Goal: Information Seeking & Learning: Learn about a topic

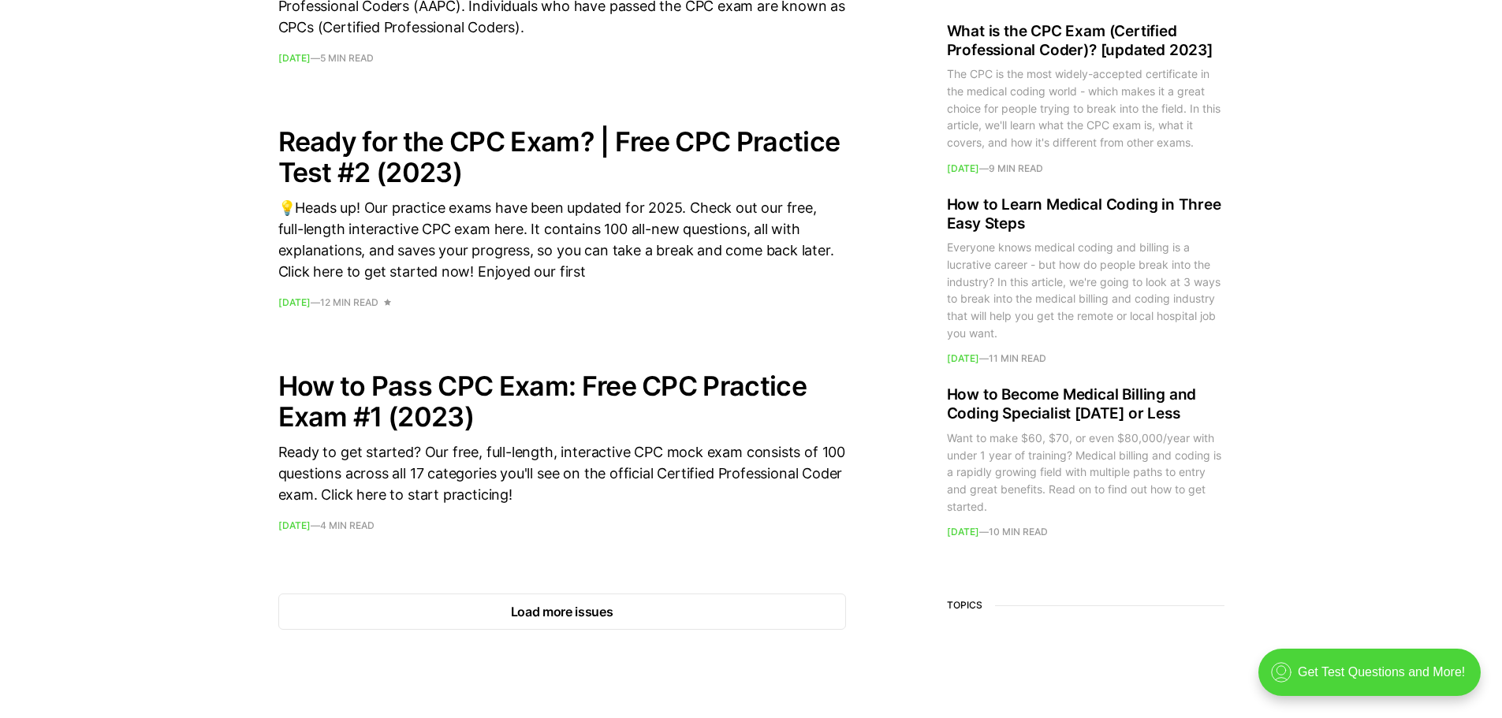
scroll to position [2287, 0]
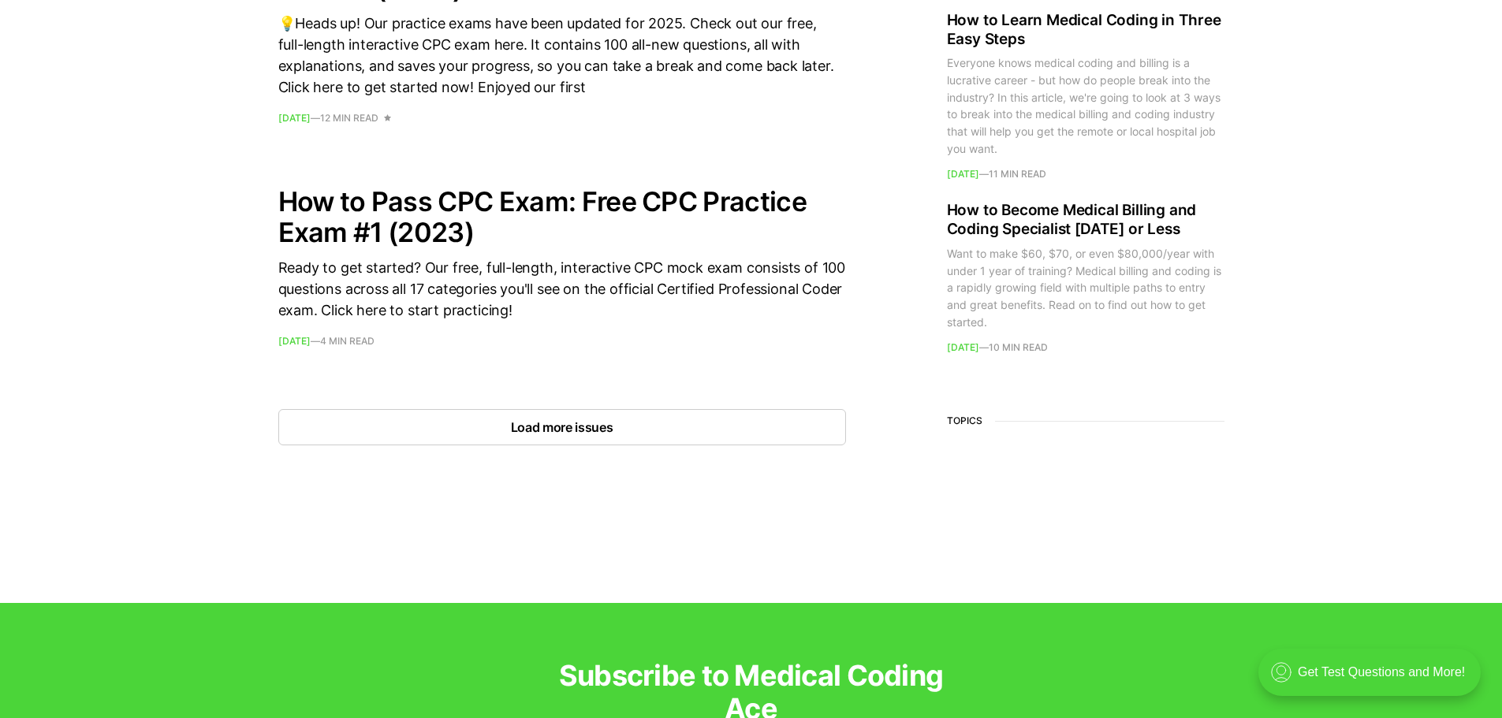
click at [572, 430] on button "Load more issues" at bounding box center [562, 427] width 568 height 36
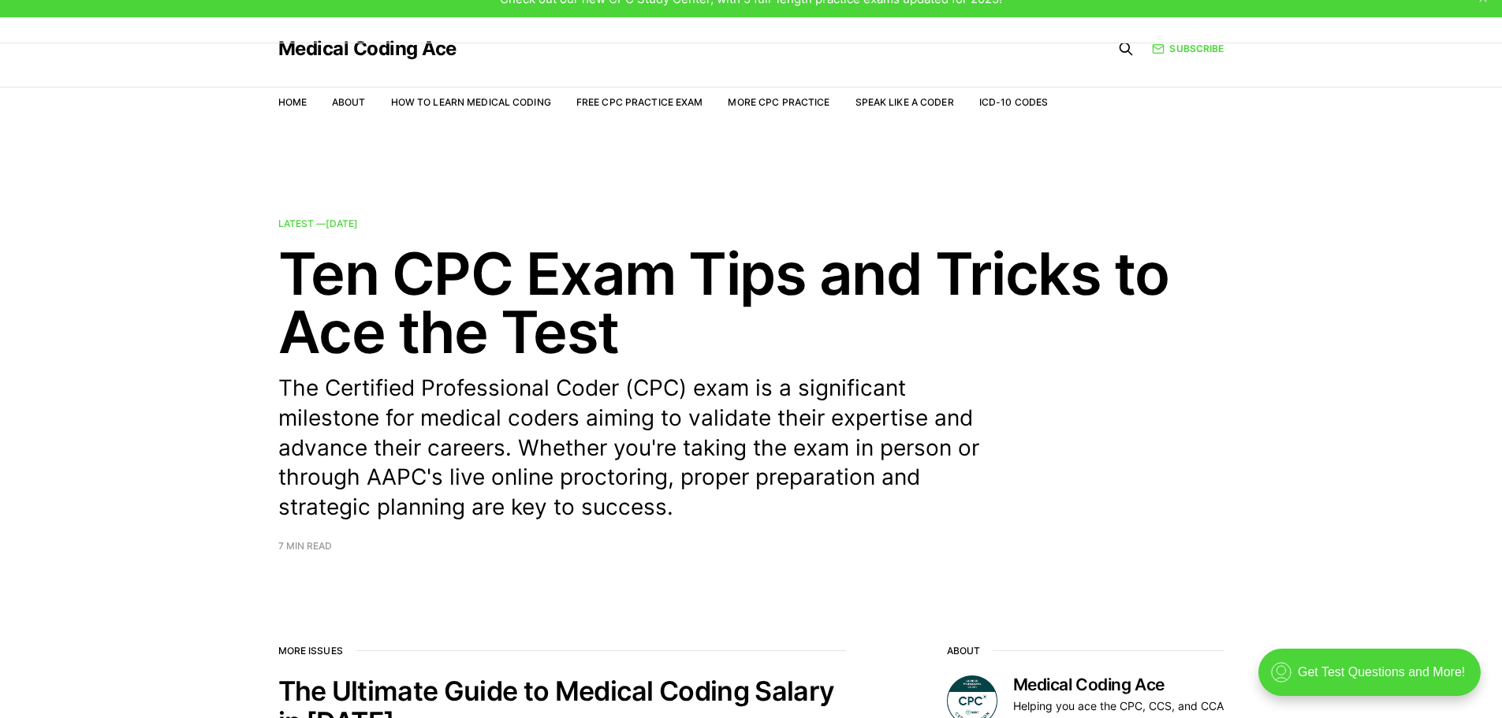
scroll to position [0, 0]
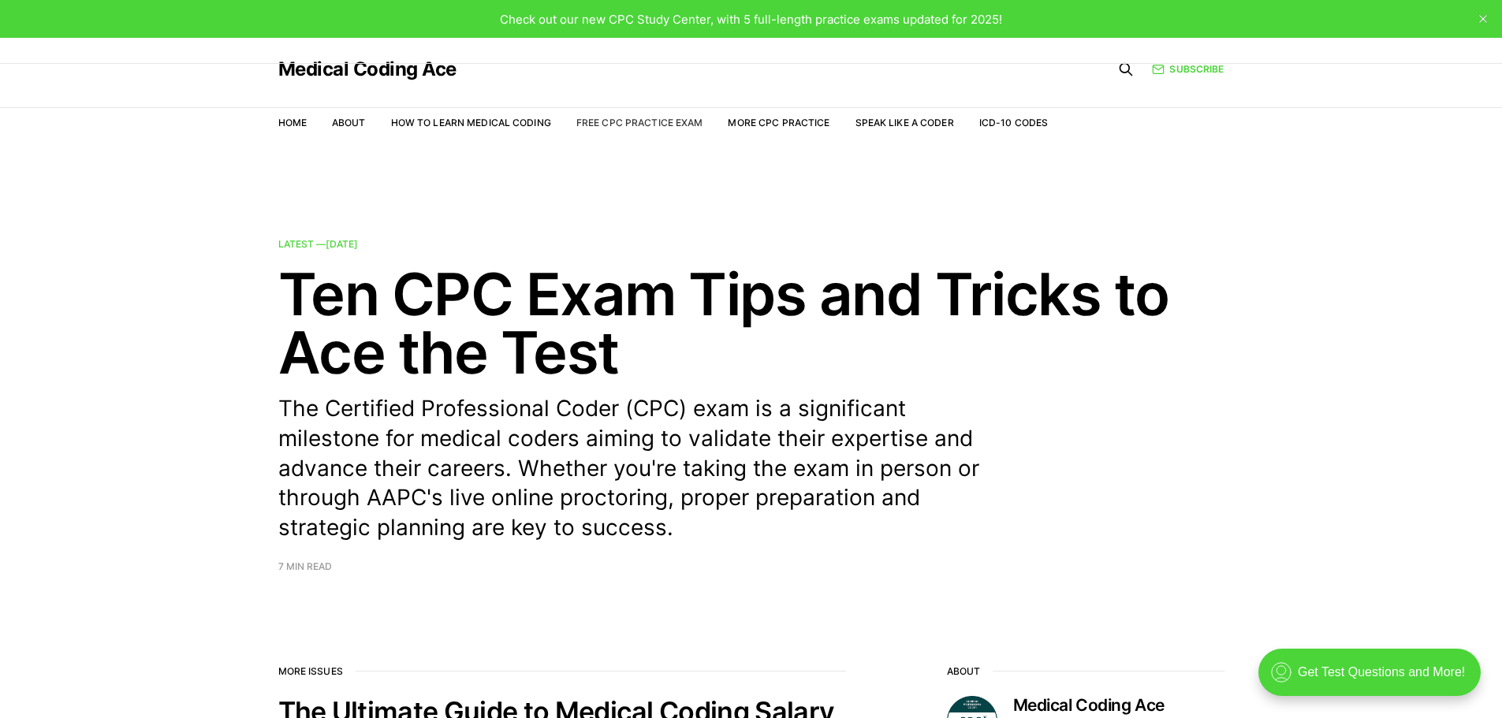
click at [657, 123] on link "Free CPC Practice Exam" at bounding box center [639, 123] width 127 height 12
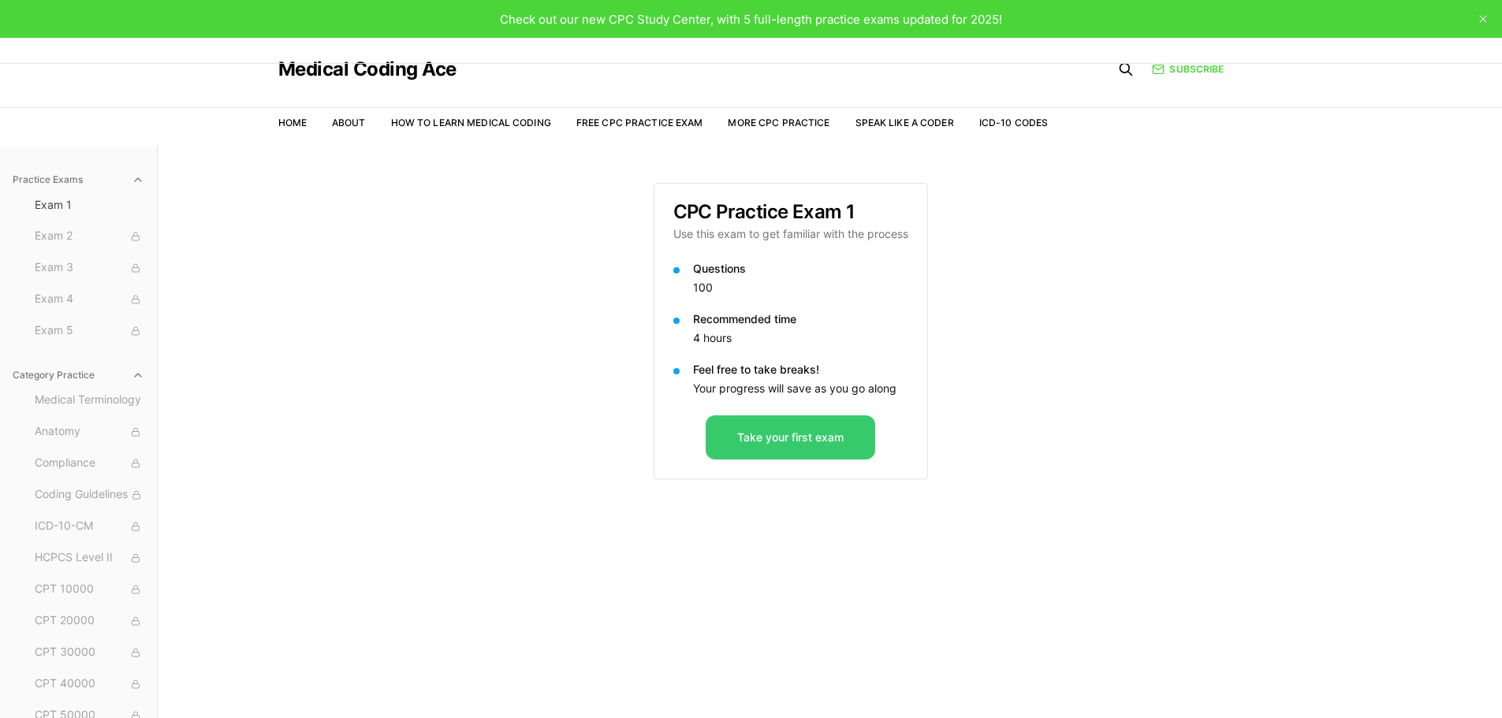
click at [772, 446] on button "Take your first exam" at bounding box center [791, 438] width 170 height 44
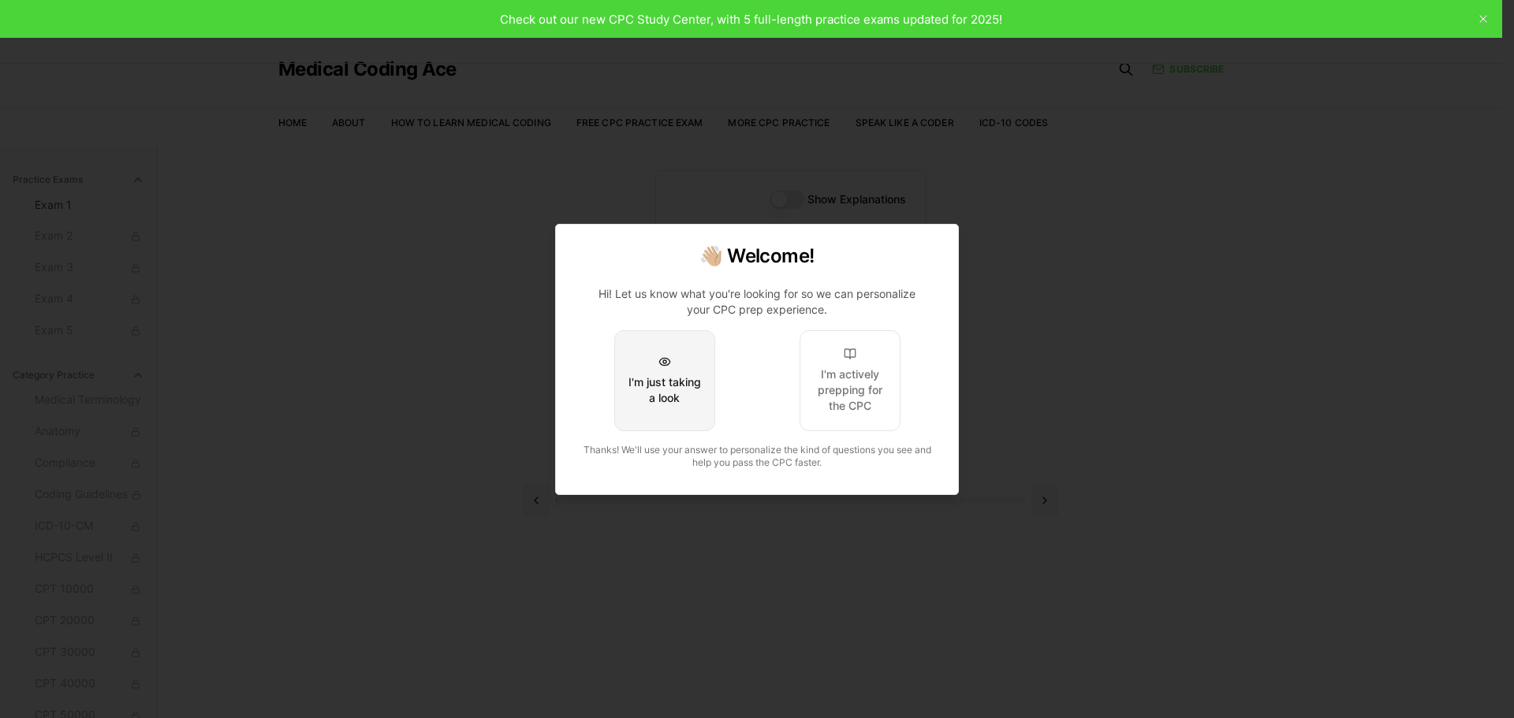
click at [673, 388] on div "I'm just taking a look" at bounding box center [665, 391] width 74 height 32
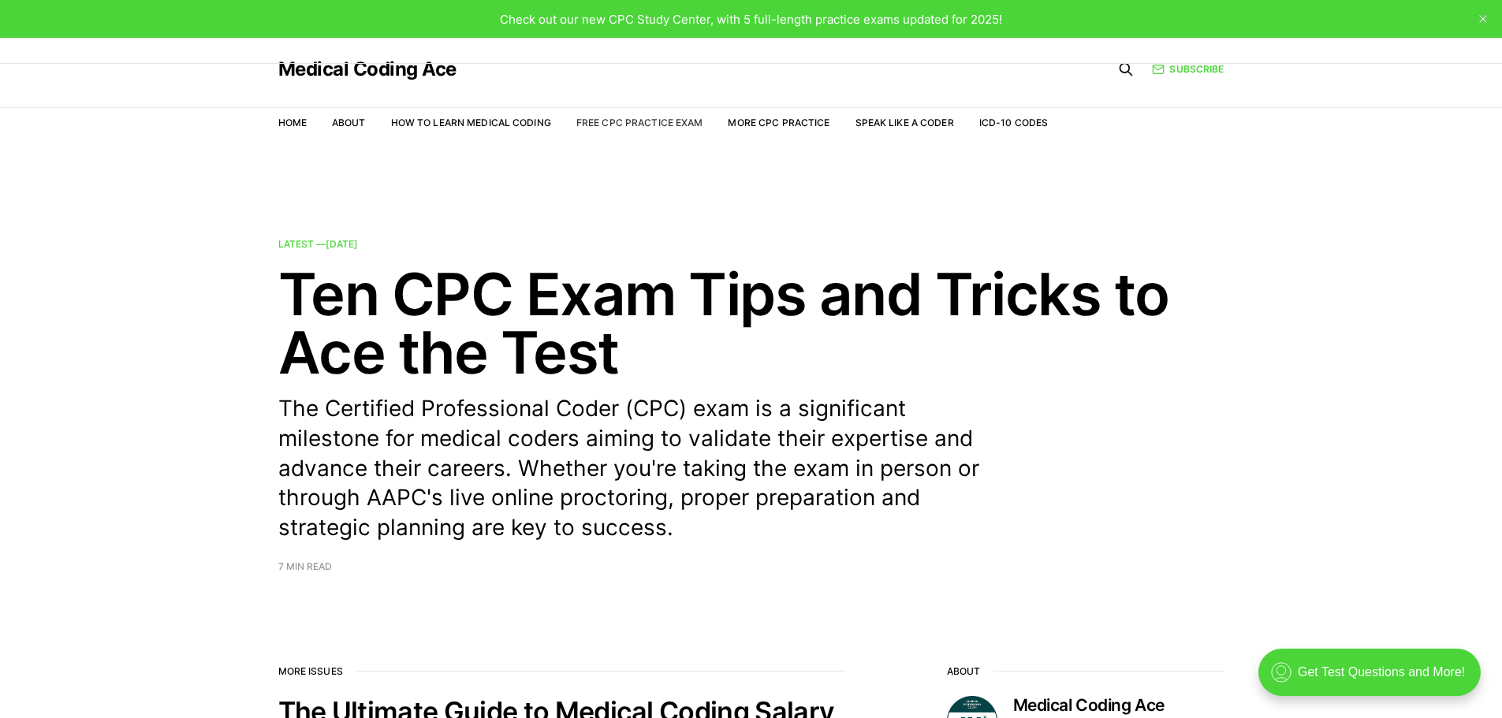
click at [669, 124] on link "Free CPC Practice Exam" at bounding box center [639, 123] width 127 height 12
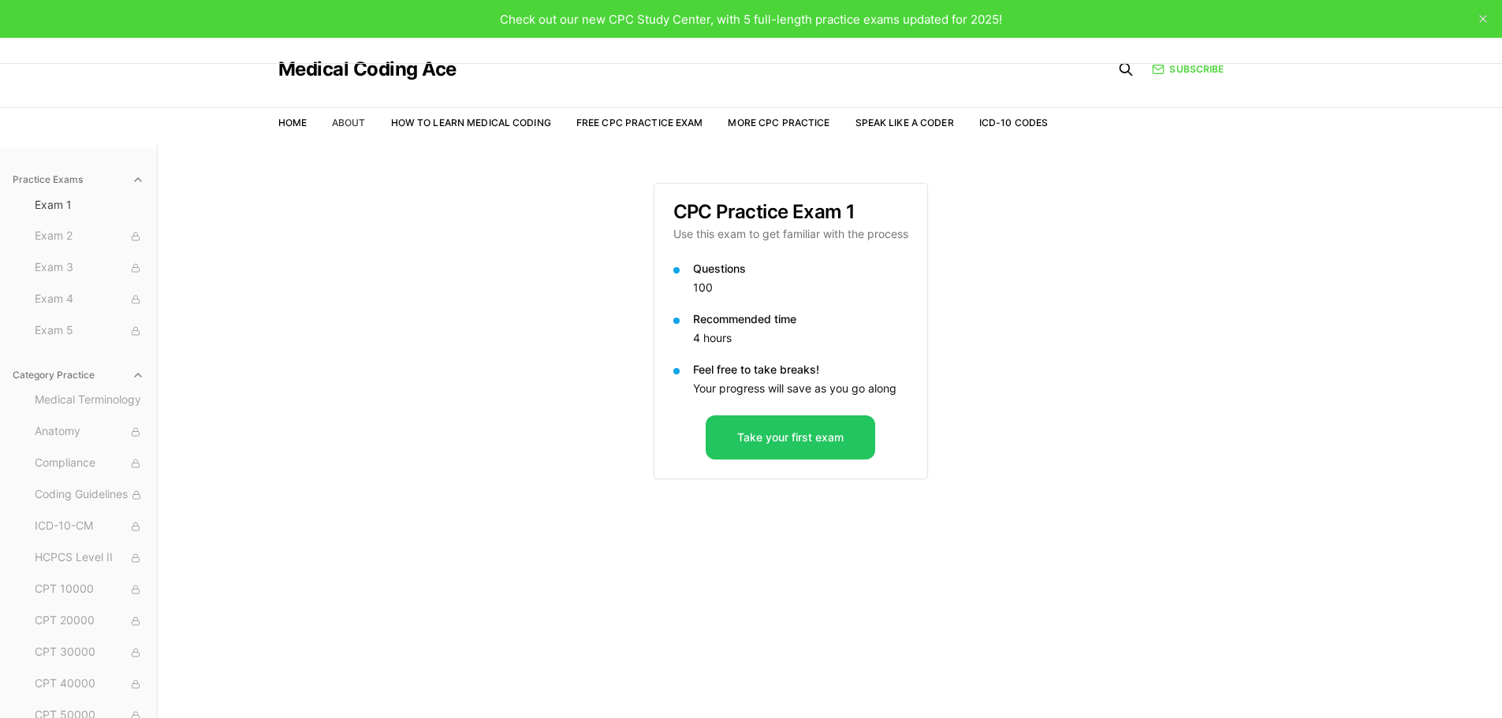
click at [359, 121] on link "About" at bounding box center [349, 123] width 34 height 12
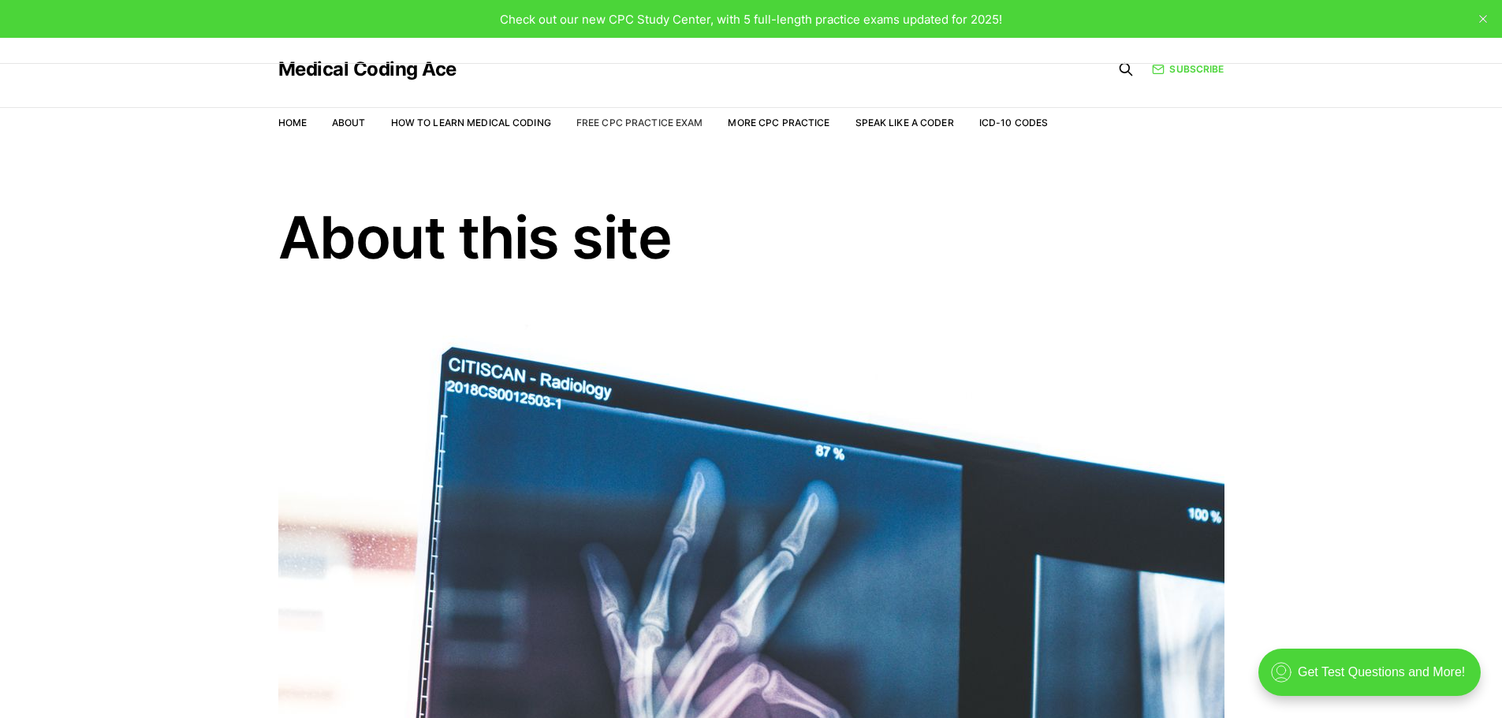
click at [638, 127] on link "Free CPC Practice Exam" at bounding box center [639, 123] width 127 height 12
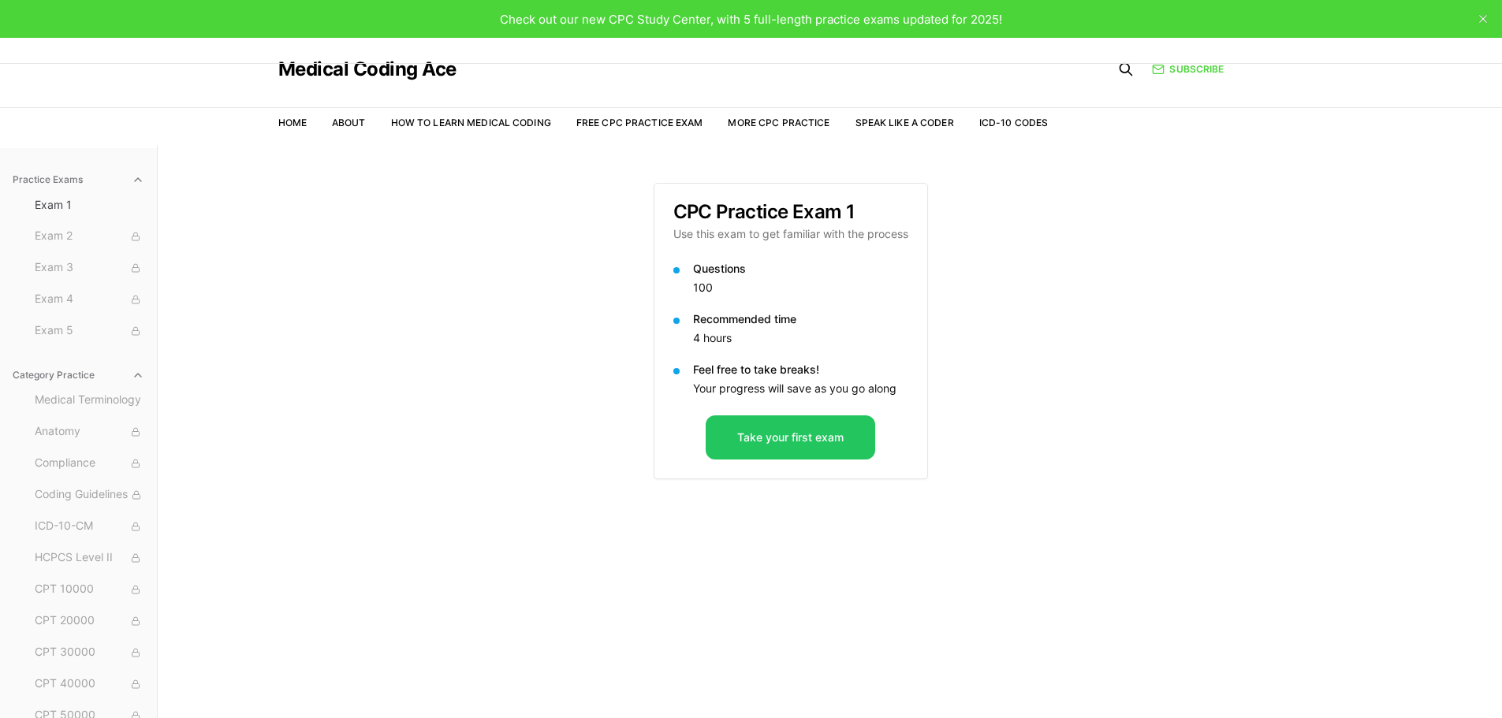
click at [533, 527] on div "Practice Exams Exam 1 Exam 2 Exam 3 Exam 4 Exam 5 Category Practice Medical Ter…" at bounding box center [751, 504] width 1502 height 718
